Goal: Task Accomplishment & Management: Manage account settings

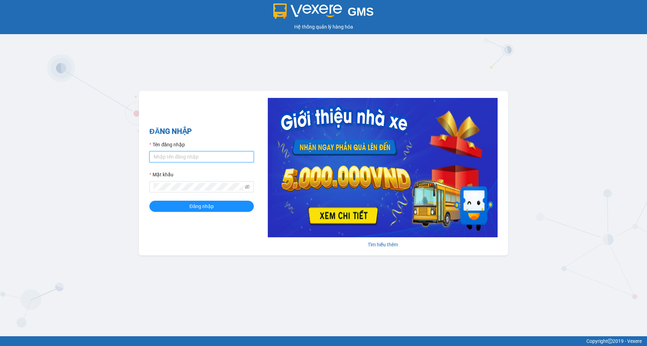
click at [201, 151] on input "Tên đăng nhập" at bounding box center [201, 156] width 104 height 11
type input "camtu.namhailimo"
click at [149, 201] on button "Đăng nhập" at bounding box center [201, 206] width 104 height 11
